Goal: Task Accomplishment & Management: Use online tool/utility

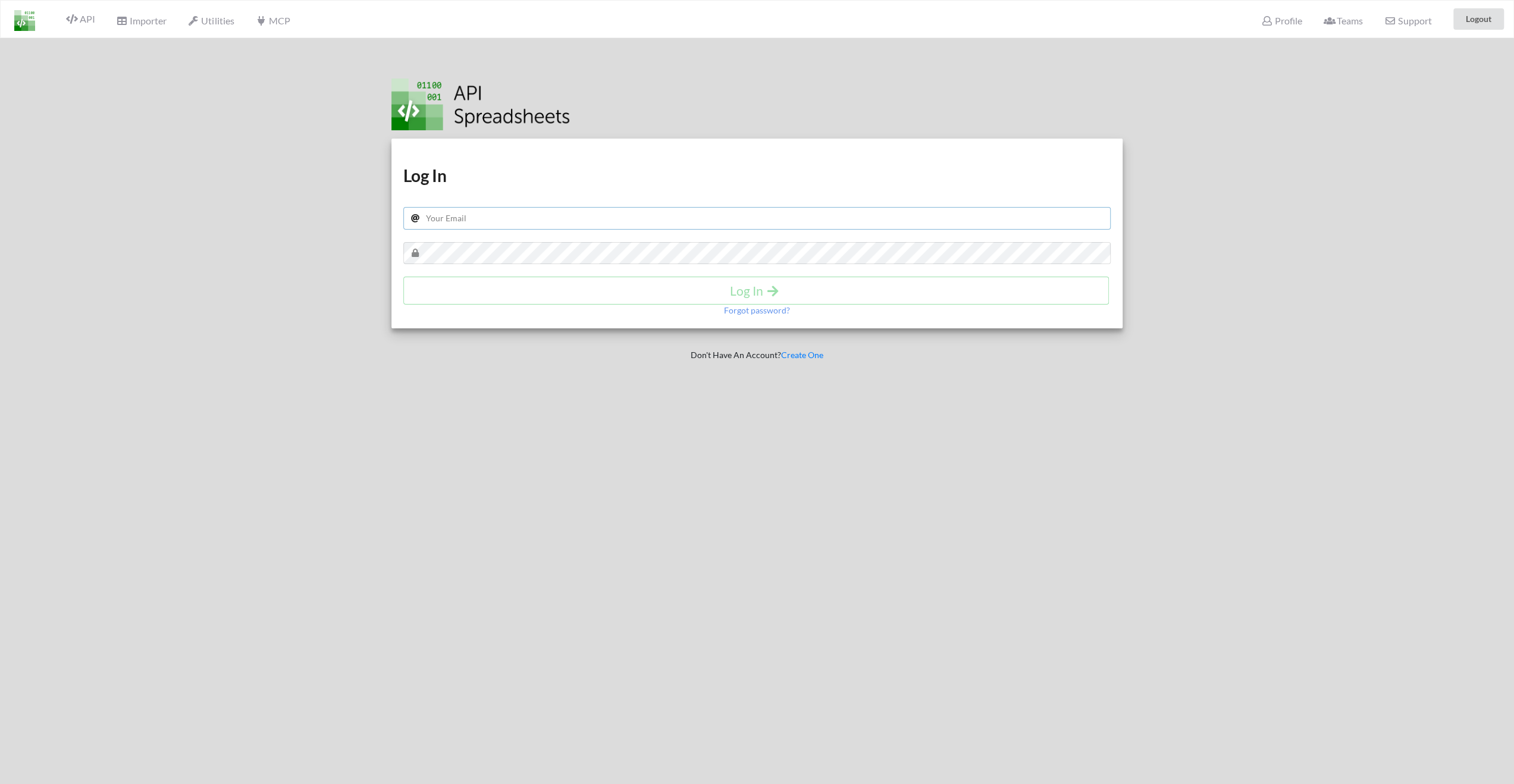
click at [679, 222] on input "text" at bounding box center [756, 217] width 708 height 22
click at [491, 235] on div "Download hidden Download hidden Log In [DOMAIN_NAME][EMAIL_ADDRESS][DOMAIN_NAME…" at bounding box center [757, 233] width 732 height 189
click at [494, 226] on input "[DOMAIN_NAME][EMAIL_ADDRESS][DOMAIN_NAME]" at bounding box center [756, 217] width 708 height 22
type input "[EMAIL_ADDRESS][DOMAIN_NAME]"
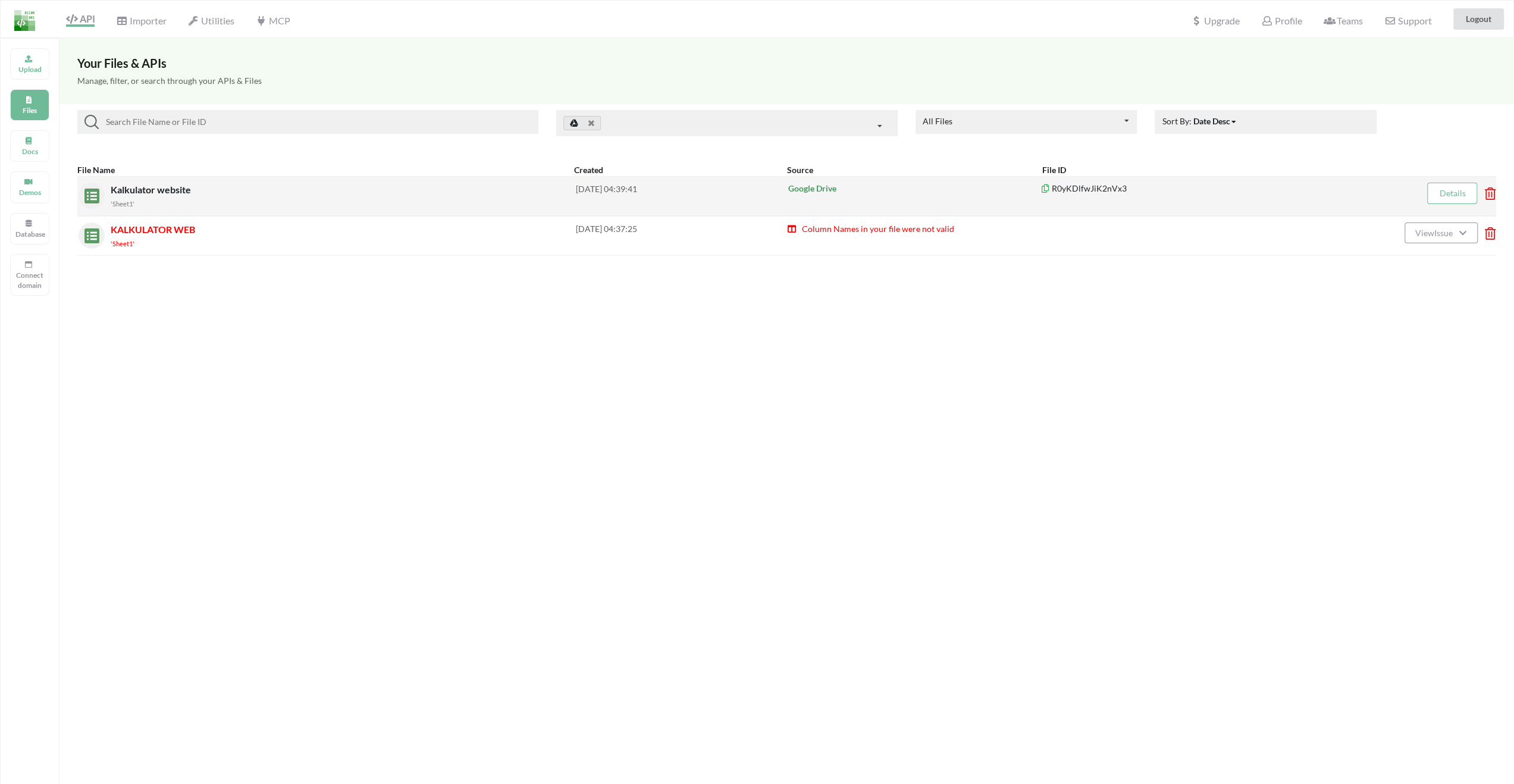
click at [179, 208] on div "'Sheet1'" at bounding box center [343, 203] width 465 height 13
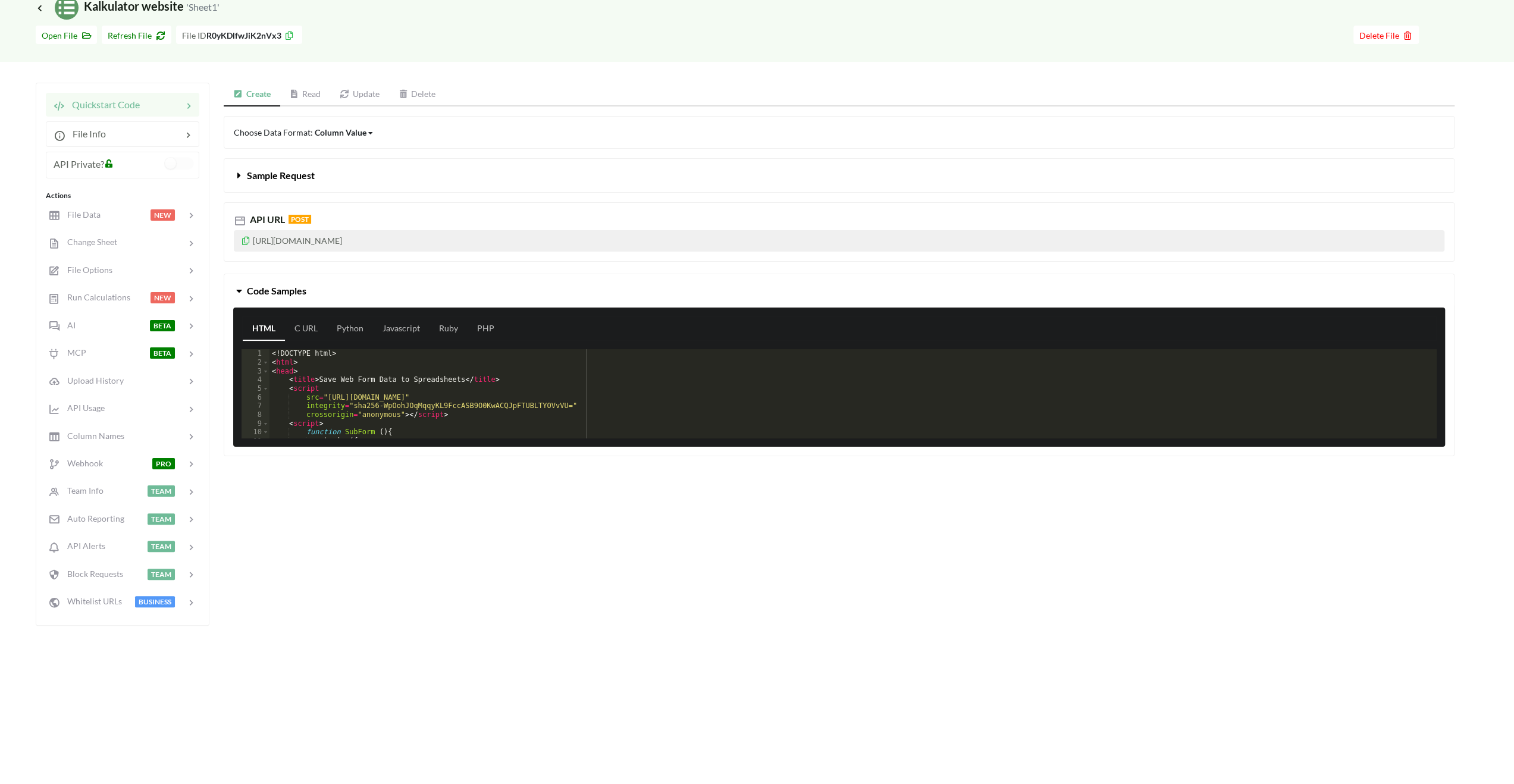
scroll to position [59, 0]
